Goal: Task Accomplishment & Management: Use online tool/utility

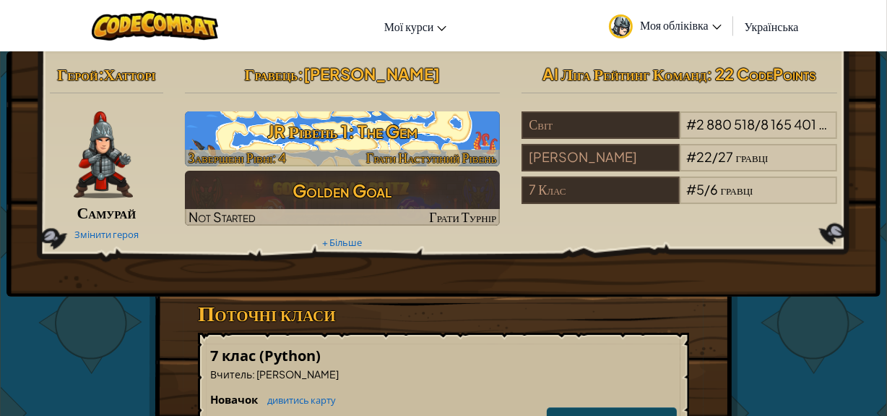
click at [353, 141] on h3 "JR Рівень 1: The Gem" at bounding box center [343, 131] width 316 height 33
select select "uk"
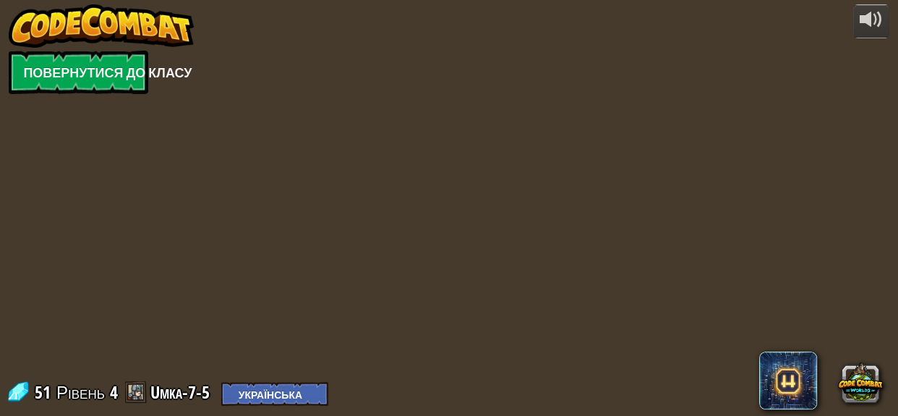
select select "uk"
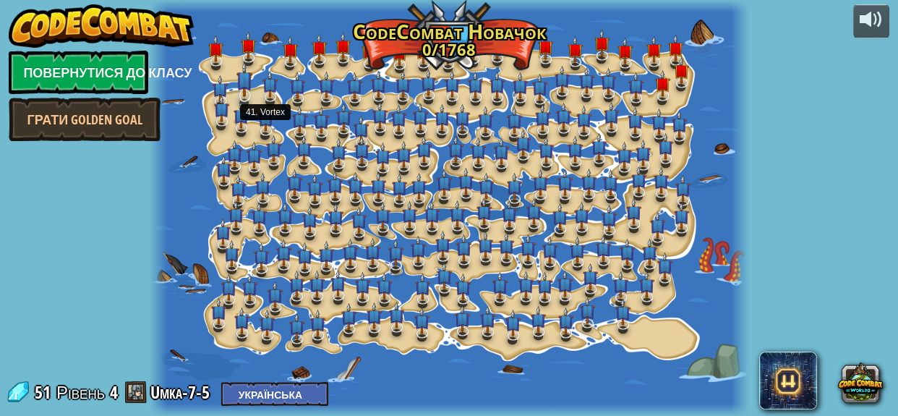
select select "uk"
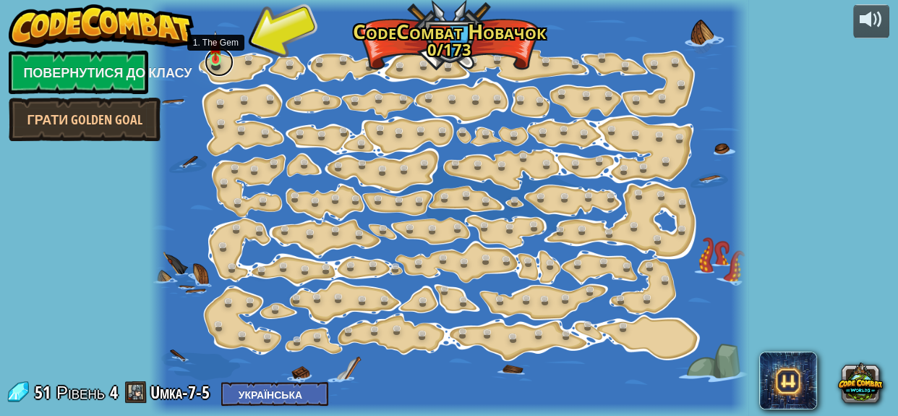
click at [212, 62] on link at bounding box center [219, 62] width 29 height 29
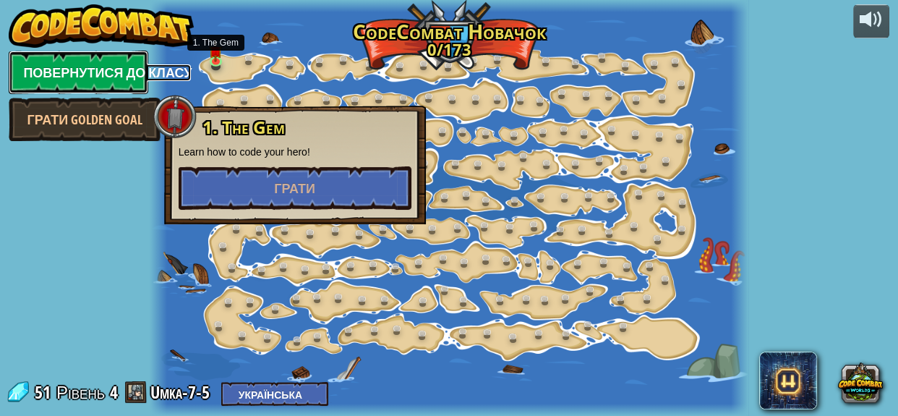
click at [103, 65] on link "Повернутися до класу" at bounding box center [78, 72] width 139 height 43
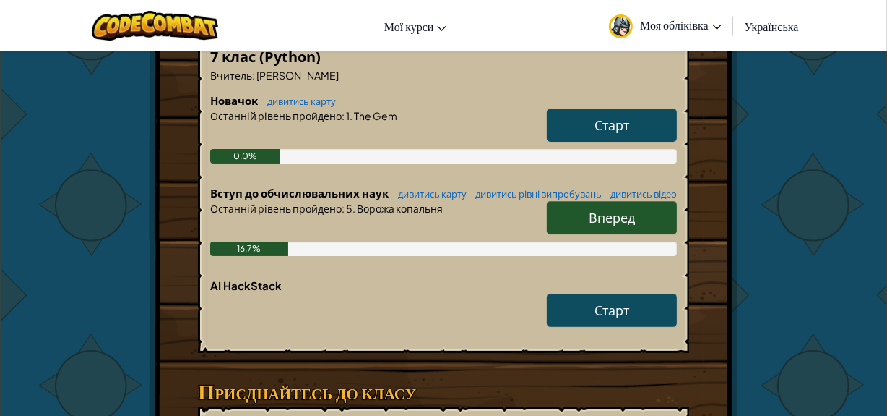
scroll to position [328, 0]
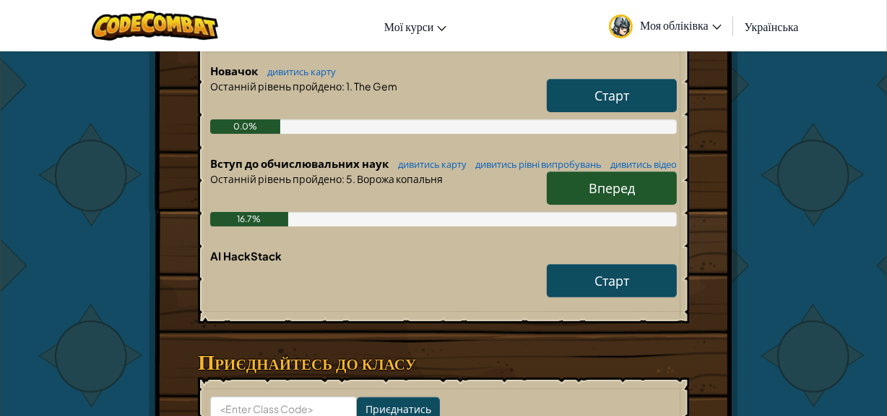
click at [603, 196] on span "Вперед" at bounding box center [612, 187] width 46 height 17
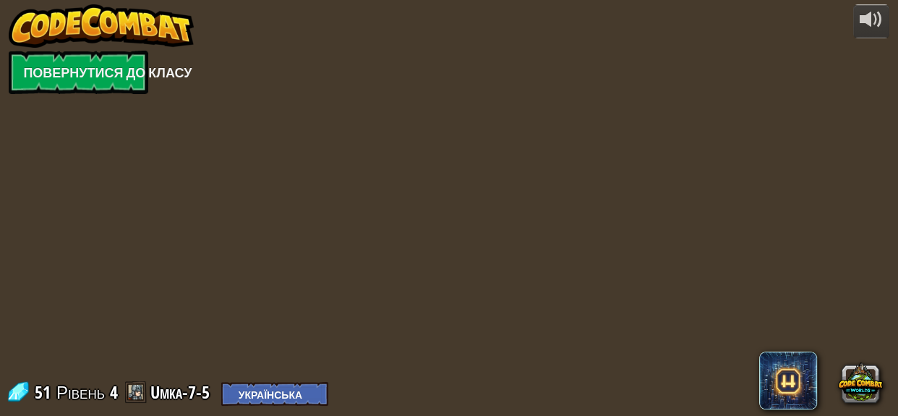
select select "uk"
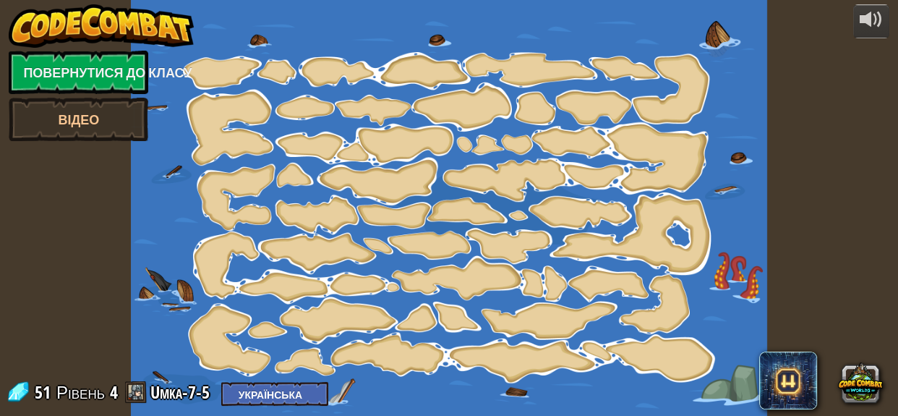
select select "uk"
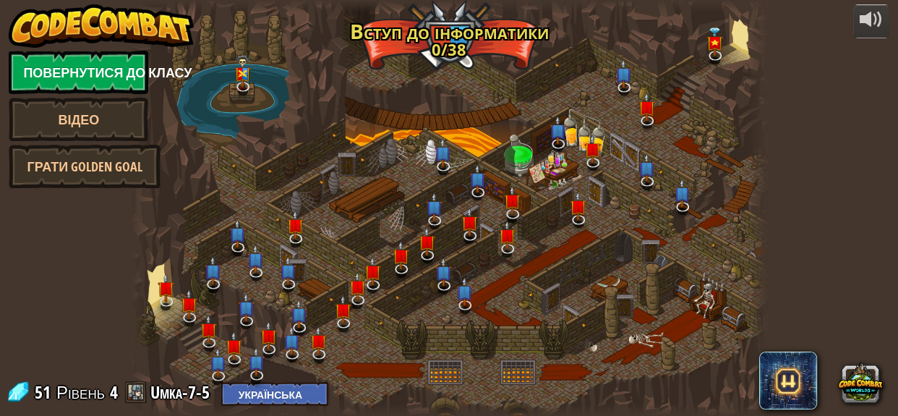
select select "uk"
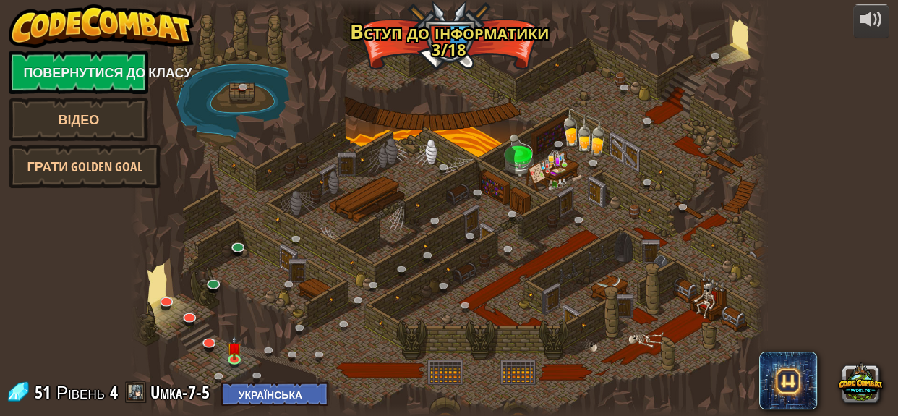
select select "uk"
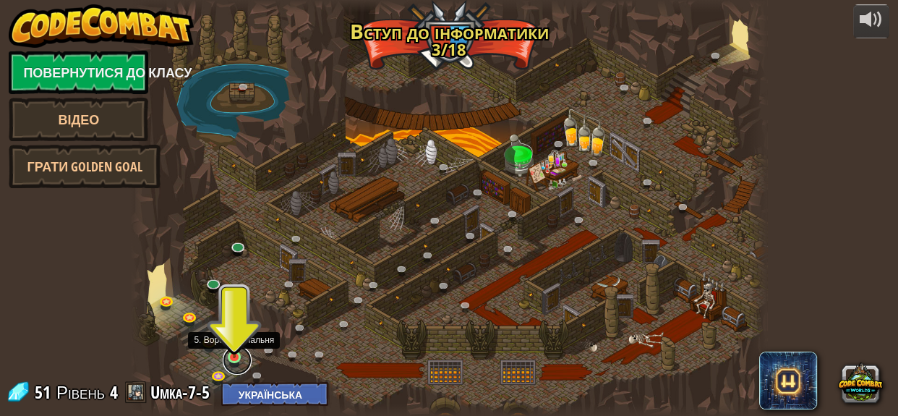
click at [231, 359] on link at bounding box center [237, 359] width 29 height 29
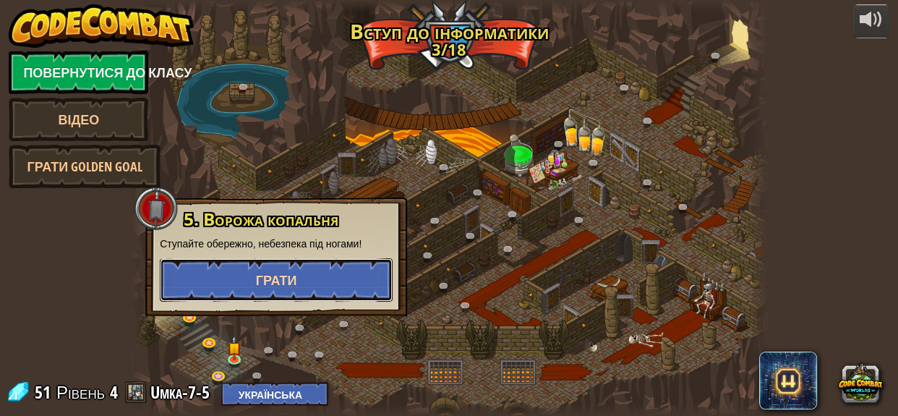
click at [249, 263] on button "Грати" at bounding box center [276, 279] width 233 height 43
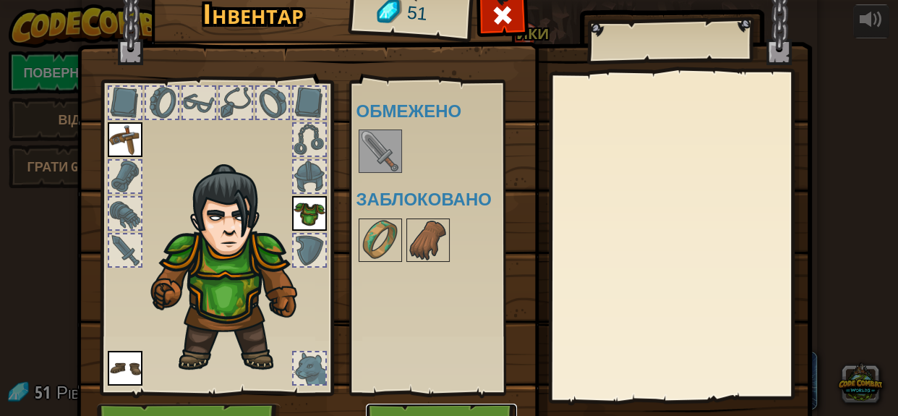
click at [391, 412] on button "Грати" at bounding box center [441, 423] width 151 height 40
